Goal: Information Seeking & Learning: Learn about a topic

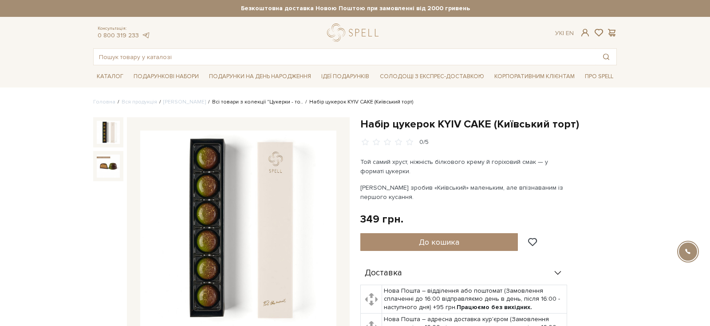
drag, startPoint x: 0, startPoint y: 0, endPoint x: 266, endPoint y: 100, distance: 284.5
click at [266, 100] on link "Всі товари з колекції "Цукерки - то.." at bounding box center [257, 102] width 91 height 7
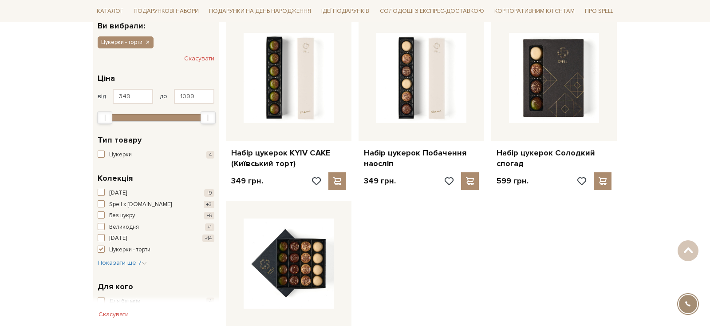
scroll to position [147, 0]
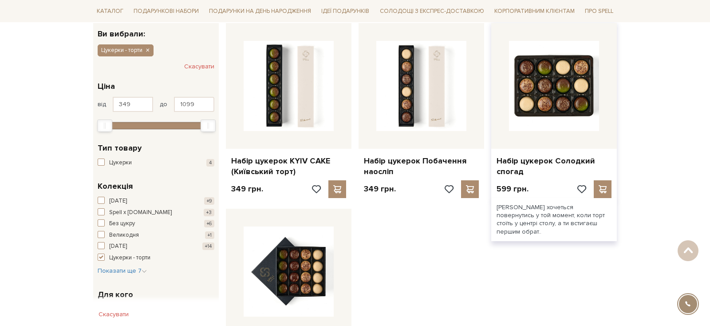
click at [564, 95] on img at bounding box center [554, 86] width 90 height 90
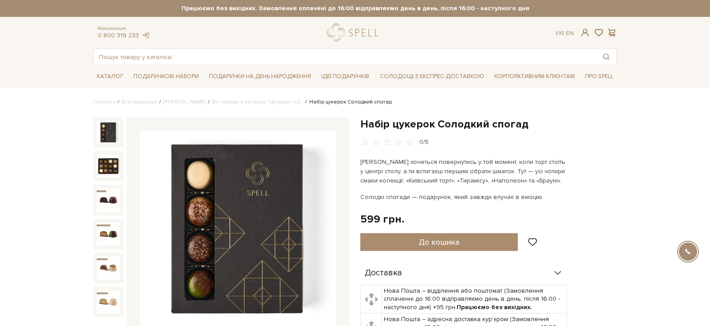
click at [475, 120] on h1 "Набір цукерок Солодкий спогад" at bounding box center [488, 124] width 257 height 14
